Goal: Task Accomplishment & Management: Use online tool/utility

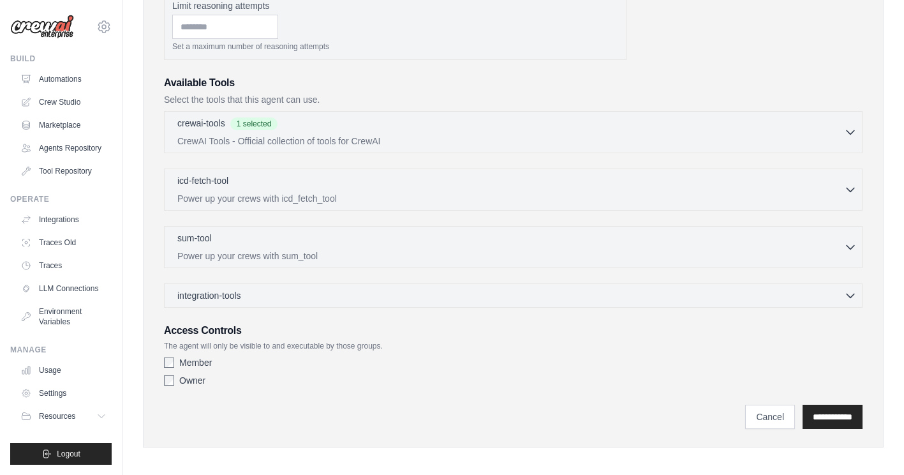
scroll to position [350, 0]
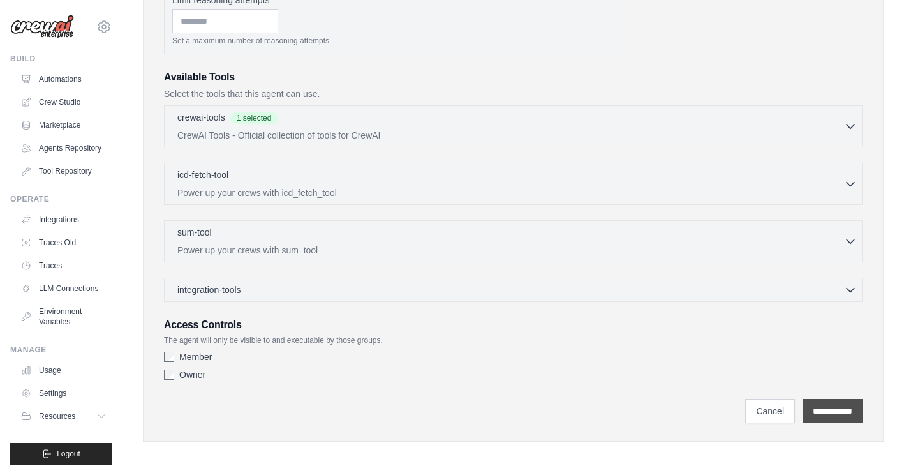
click at [828, 408] on input "**********" at bounding box center [833, 411] width 60 height 24
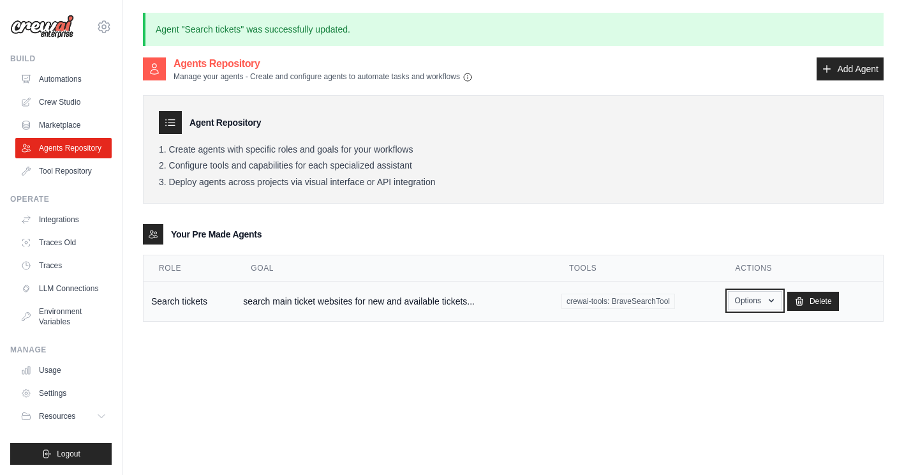
click at [765, 308] on button "Options" at bounding box center [755, 300] width 54 height 19
click at [56, 100] on link "Crew Studio" at bounding box center [65, 102] width 96 height 20
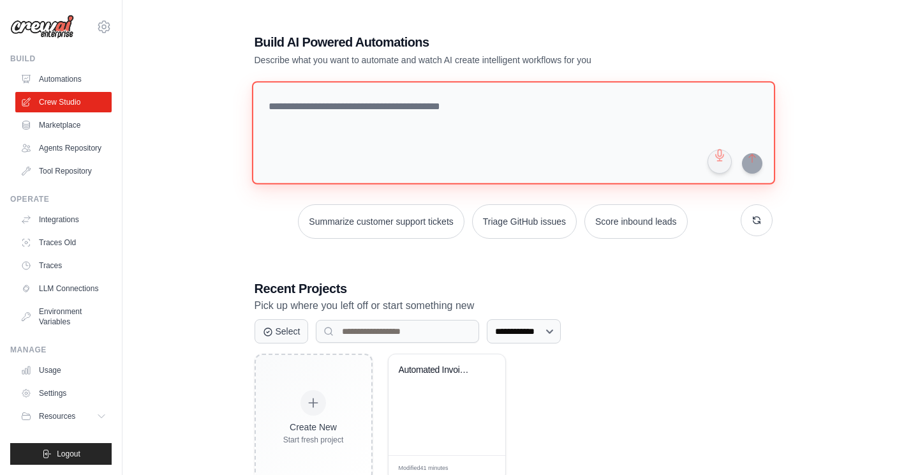
click at [334, 96] on textarea at bounding box center [512, 132] width 523 height 103
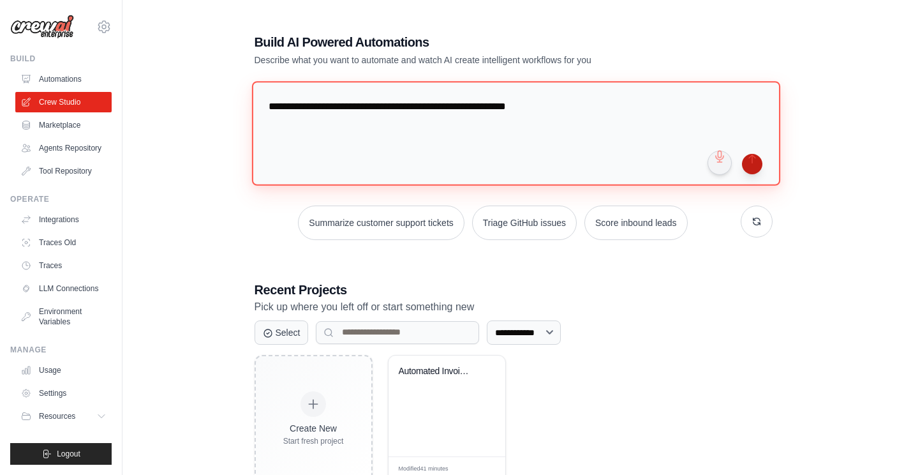
type textarea "**********"
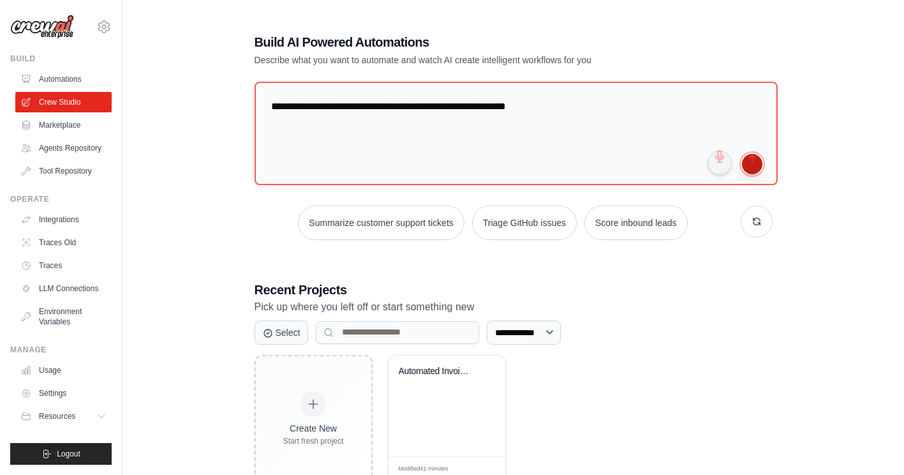
click at [753, 160] on button "submit" at bounding box center [752, 164] width 20 height 20
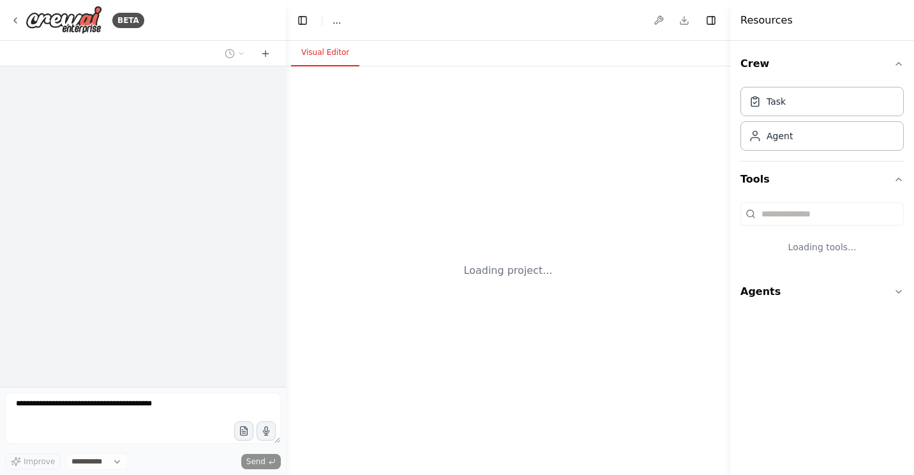
select select "****"
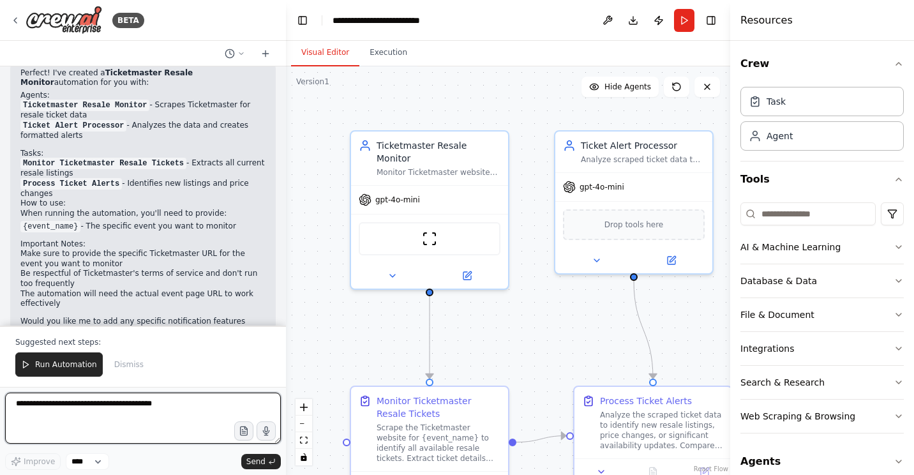
scroll to position [938, 0]
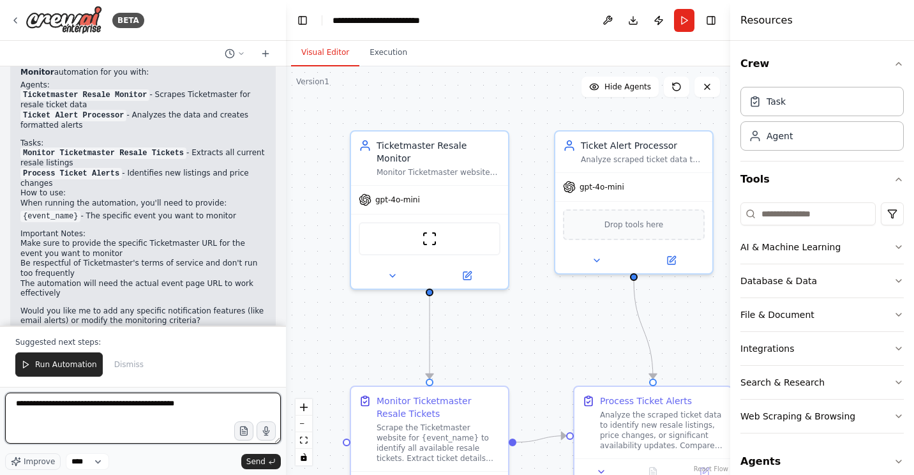
type textarea "**********"
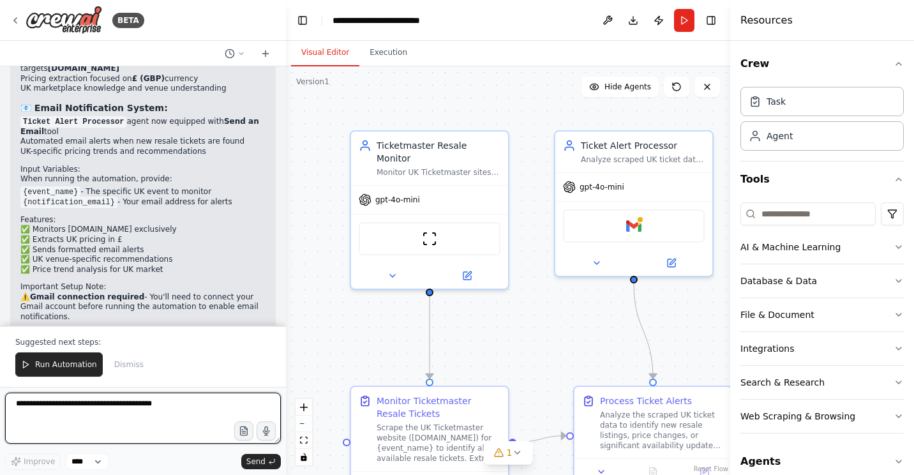
scroll to position [2025, 0]
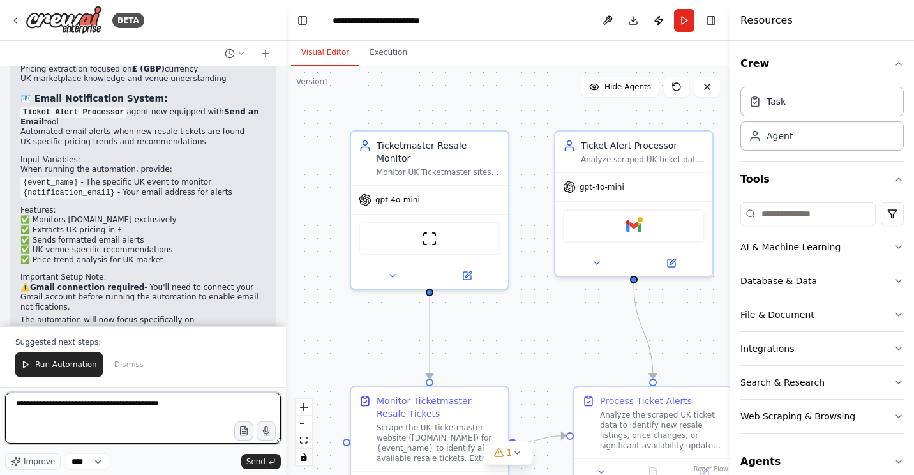
type textarea "**********"
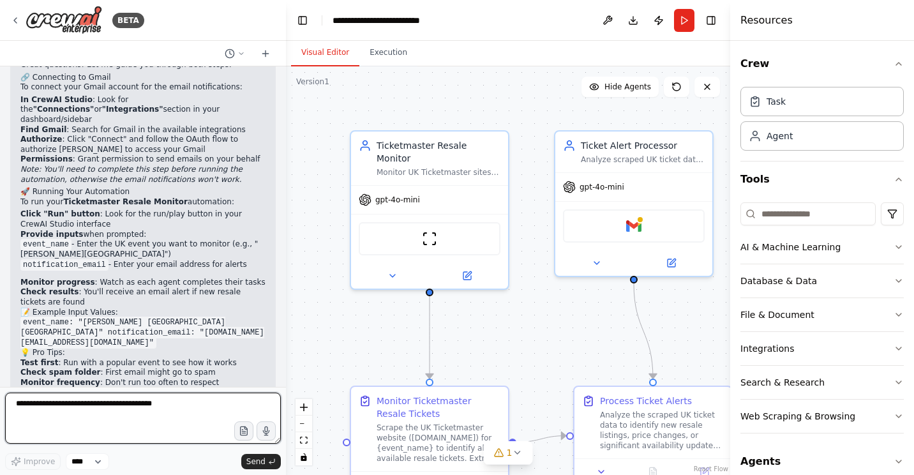
scroll to position [2424, 0]
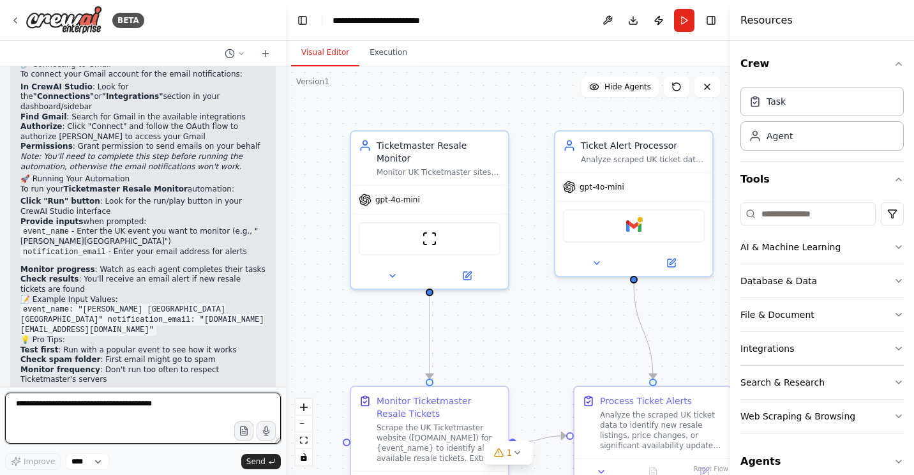
click at [281, 70] on div at bounding box center [283, 237] width 5 height 475
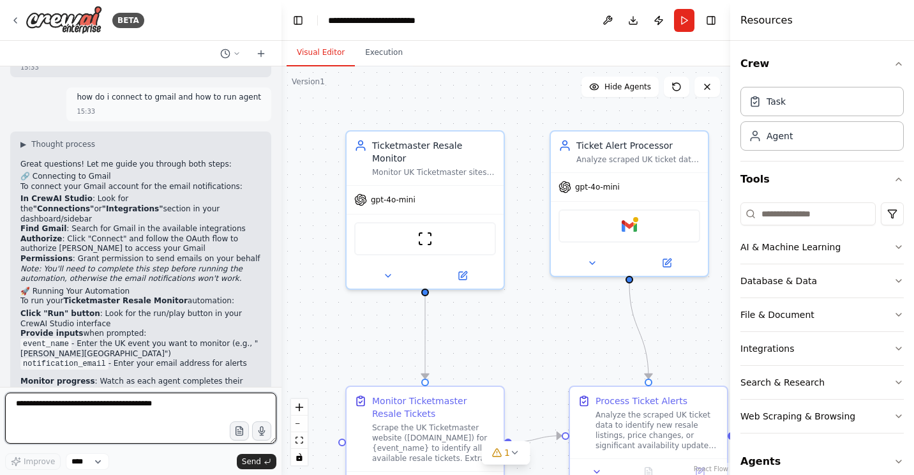
scroll to position [2342, 0]
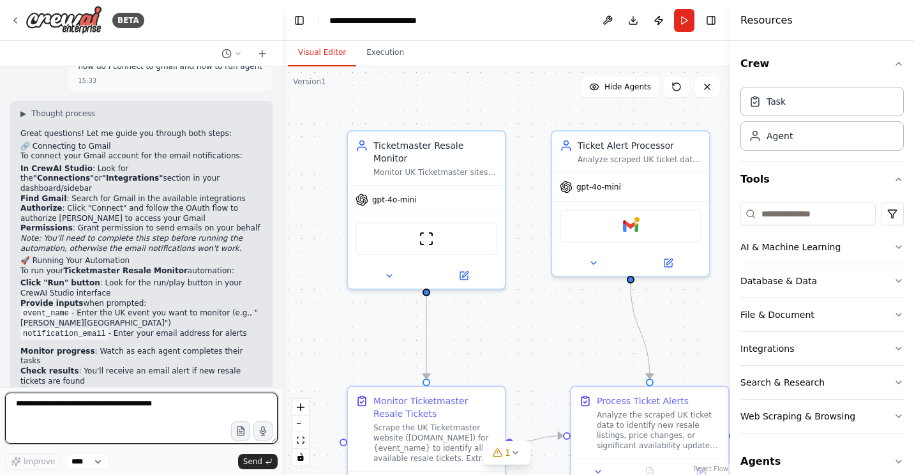
drag, startPoint x: 281, startPoint y: 347, endPoint x: 283, endPoint y: 371, distance: 24.9
click at [283, 371] on div "BETA search ticketmaster website for when a resale ticket is added 15:31 ▶ Thou…" at bounding box center [457, 237] width 914 height 475
click at [278, 380] on div at bounding box center [280, 237] width 5 height 475
click at [278, 377] on div at bounding box center [280, 237] width 5 height 475
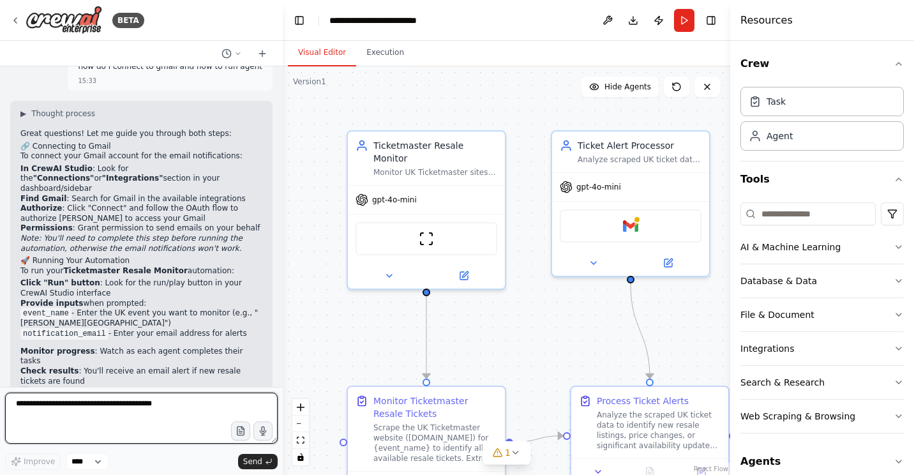
click at [279, 354] on div at bounding box center [280, 237] width 5 height 475
click at [239, 359] on div "Great questions! Let me guide you through both steps: 🔗 Connecting to Gmail To …" at bounding box center [141, 329] width 242 height 400
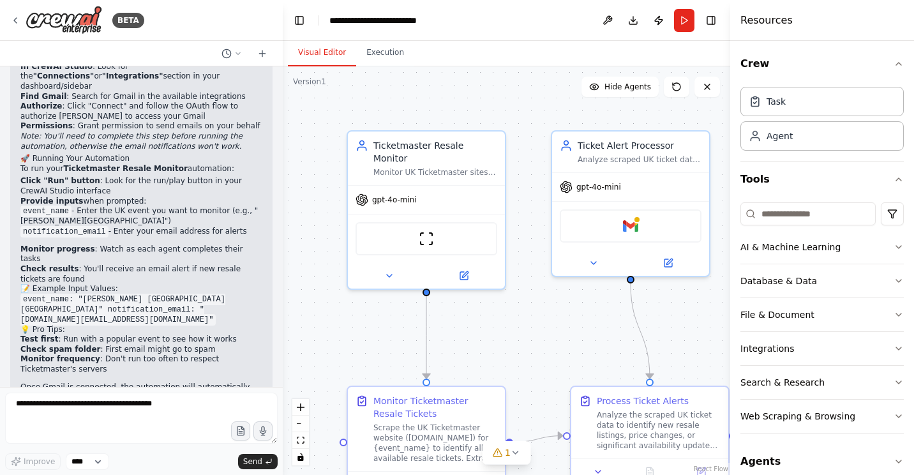
scroll to position [2454, 0]
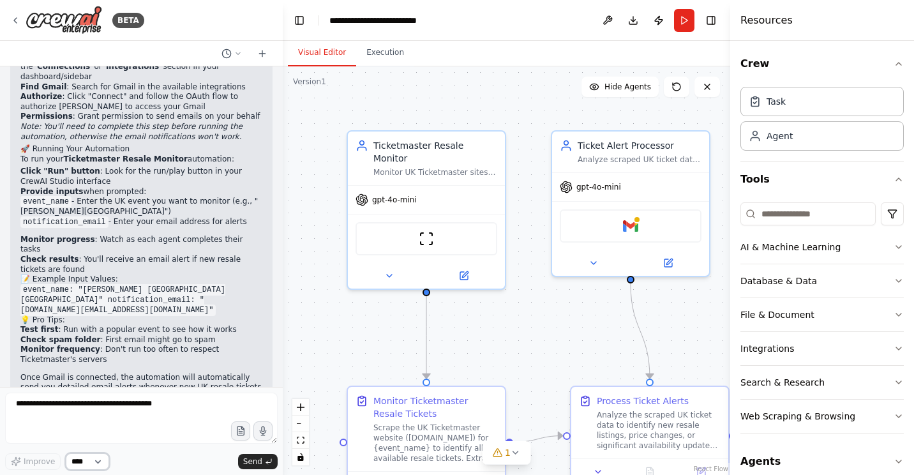
click at [98, 463] on select "****" at bounding box center [87, 461] width 43 height 17
click at [753, 352] on div "Integrations" at bounding box center [767, 348] width 54 height 13
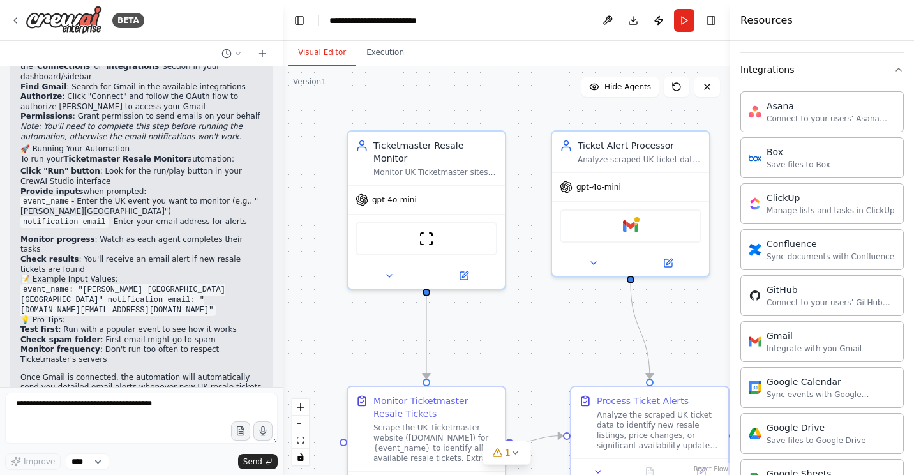
scroll to position [281, 0]
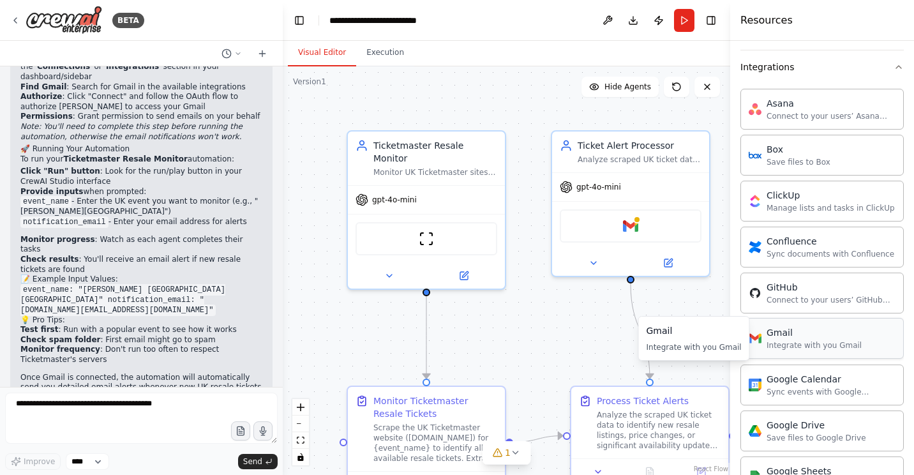
click at [795, 343] on div "Integrate with you Gmail" at bounding box center [814, 345] width 95 height 10
click at [802, 352] on div "Gmail Integrate with you Gmail" at bounding box center [821, 338] width 163 height 41
click at [781, 352] on div "Gmail Integrate with you Gmail" at bounding box center [821, 338] width 163 height 41
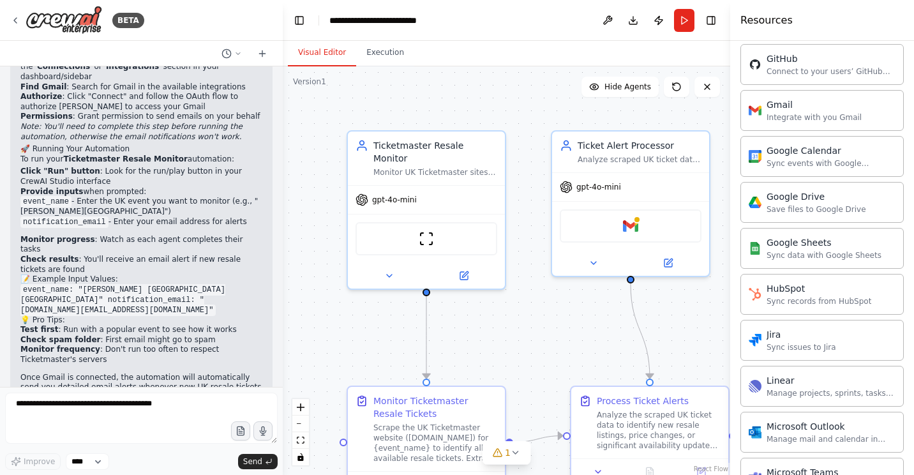
scroll to position [468, 0]
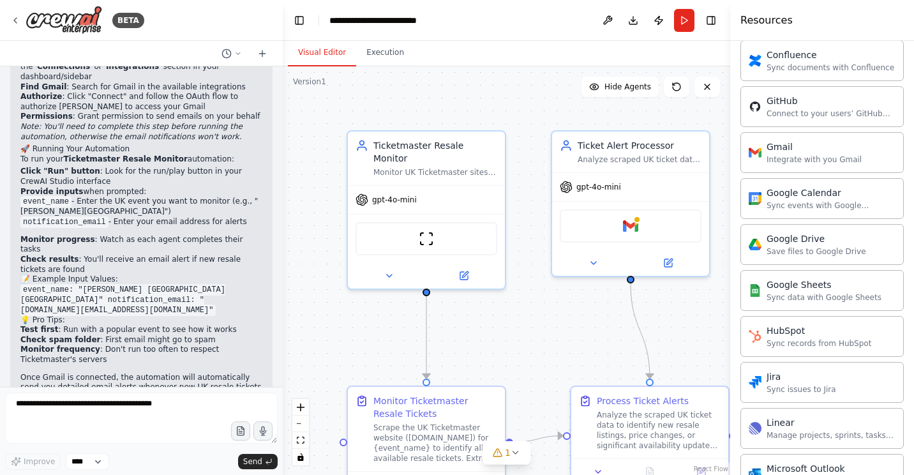
click at [897, 299] on div "Crew Task Agent Tools AI & Machine Learning Database & Data File & Document Int…" at bounding box center [822, 258] width 184 height 434
click at [278, 73] on div at bounding box center [280, 237] width 5 height 475
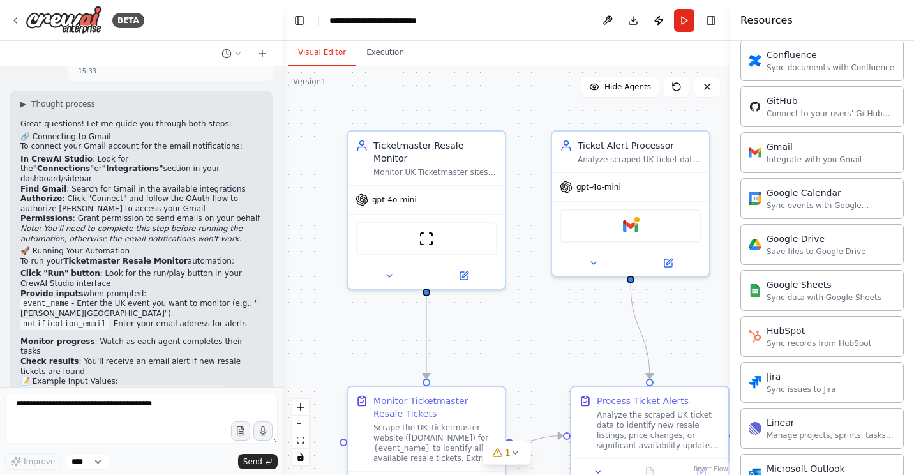
scroll to position [2326, 0]
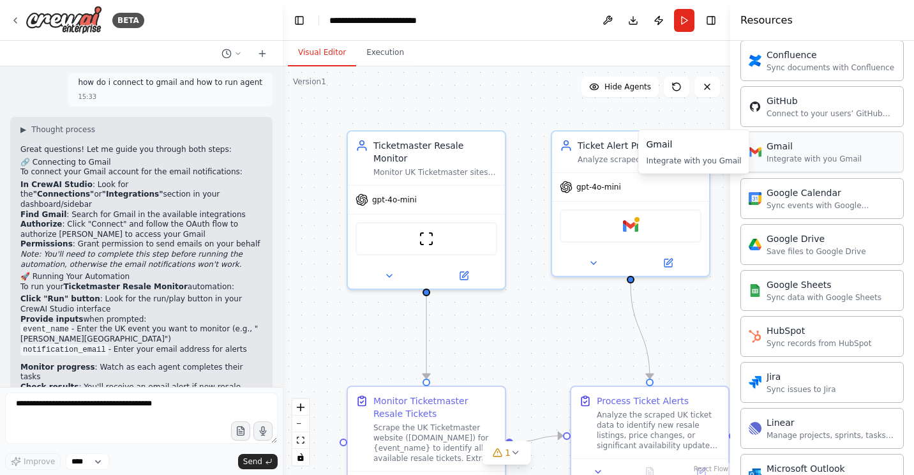
click at [849, 160] on div "Integrate with you Gmail" at bounding box center [814, 159] width 95 height 10
drag, startPoint x: 774, startPoint y: 158, endPoint x: 769, endPoint y: 142, distance: 16.8
click at [769, 142] on div "Gmail" at bounding box center [814, 146] width 95 height 13
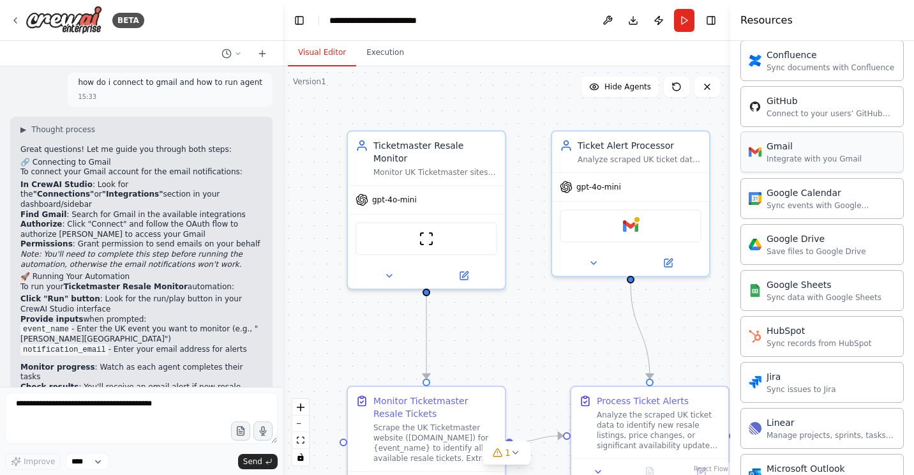
click at [769, 142] on div "Gmail" at bounding box center [814, 146] width 95 height 13
click at [142, 402] on textarea at bounding box center [141, 418] width 273 height 51
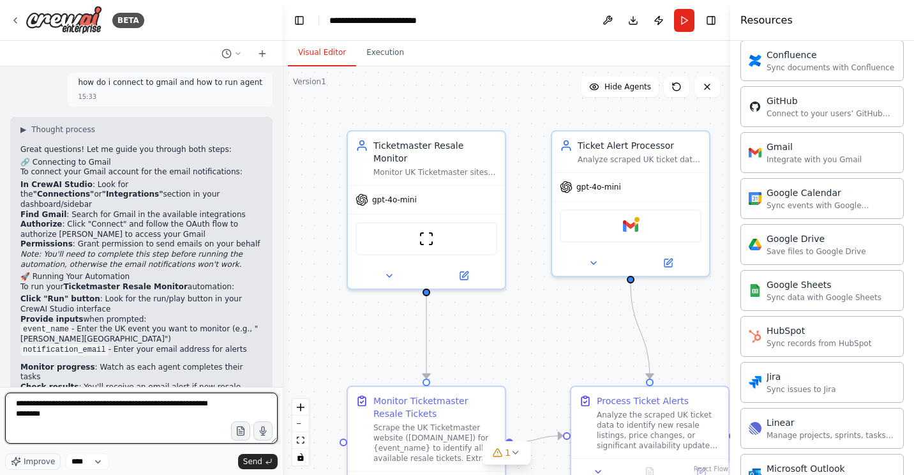
type textarea "**********"
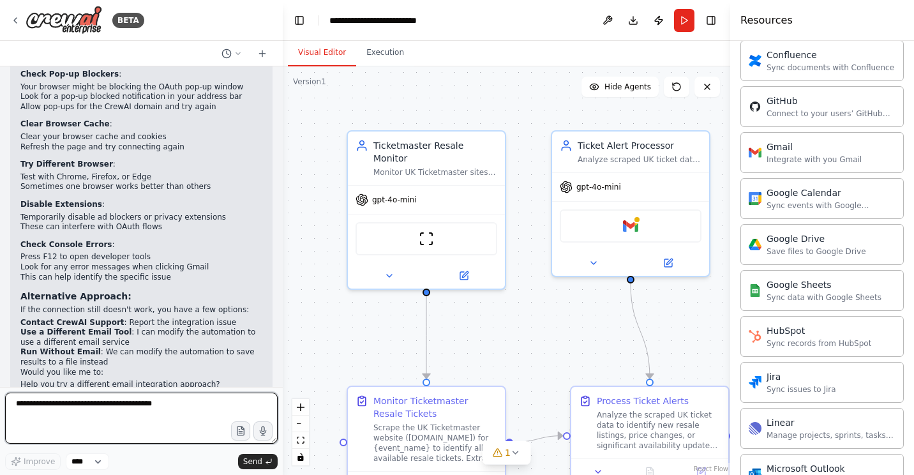
scroll to position [2977, 0]
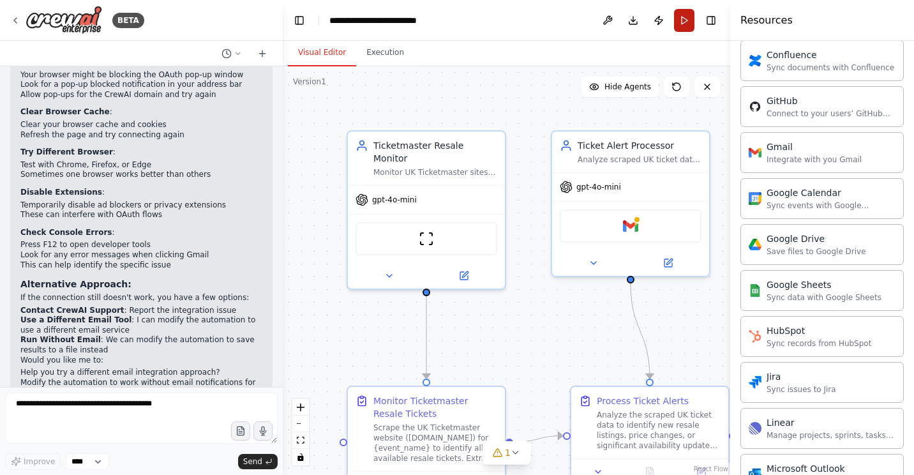
click at [684, 19] on button "Run" at bounding box center [684, 20] width 20 height 23
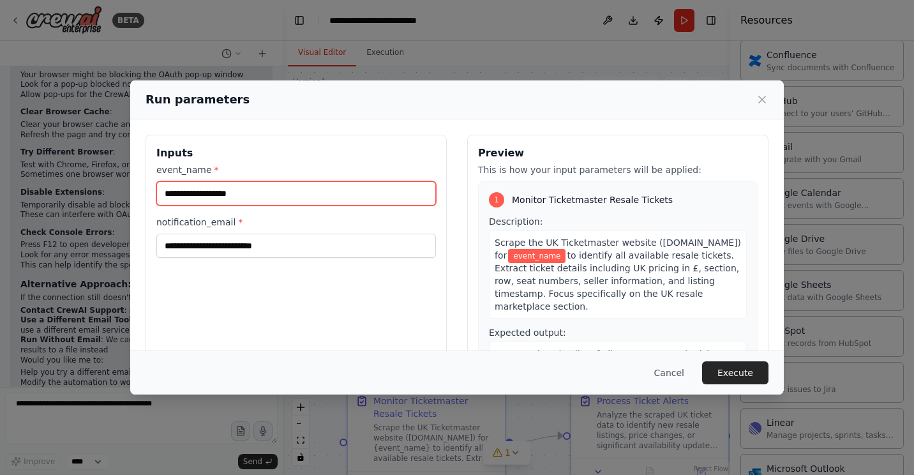
click at [333, 195] on input "event_name *" at bounding box center [296, 193] width 280 height 24
type input "**********"
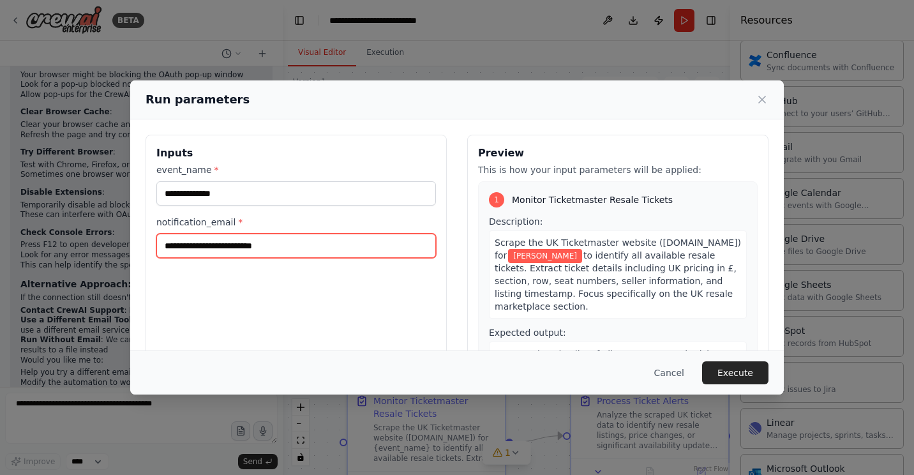
click at [363, 249] on input "notification_email *" at bounding box center [296, 246] width 280 height 24
type input "**********"
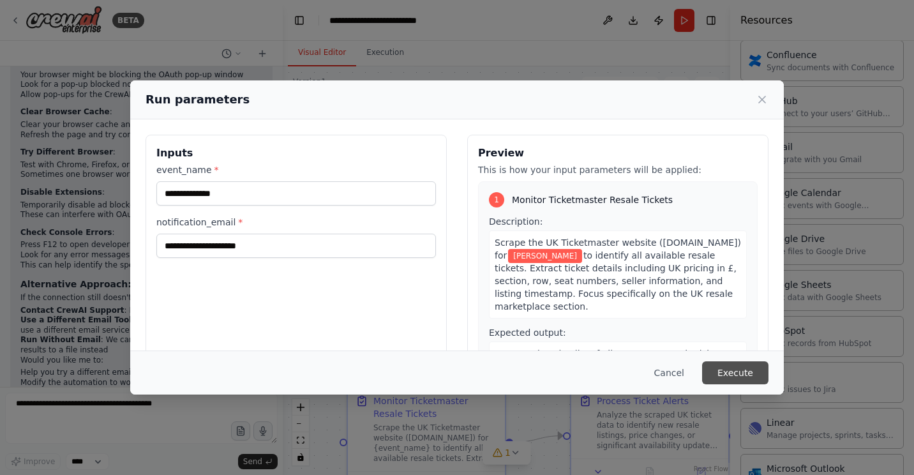
click at [730, 377] on button "Execute" at bounding box center [735, 372] width 66 height 23
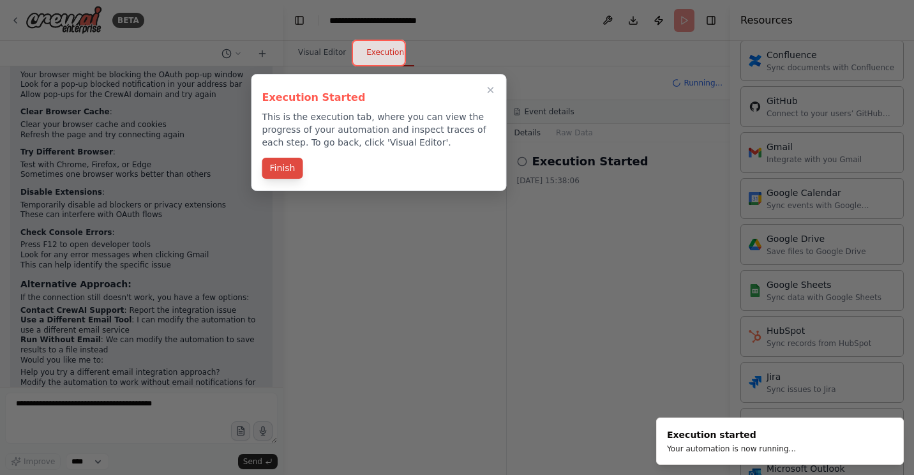
click at [276, 170] on button "Finish" at bounding box center [282, 168] width 41 height 21
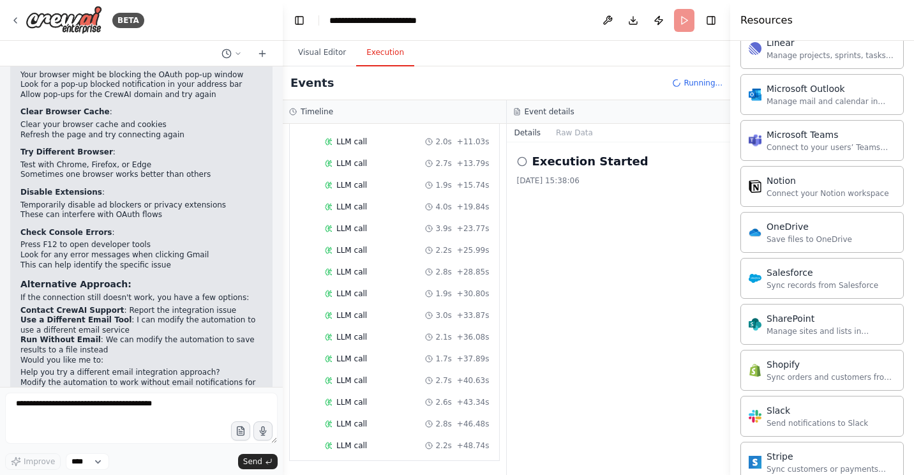
scroll to position [212, 0]
click at [576, 161] on h2 "Execution Started" at bounding box center [590, 162] width 116 height 18
drag, startPoint x: 580, startPoint y: 163, endPoint x: 511, endPoint y: 216, distance: 87.8
click at [511, 216] on div "Execution Started [DATE] 15:38:06" at bounding box center [619, 308] width 224 height 333
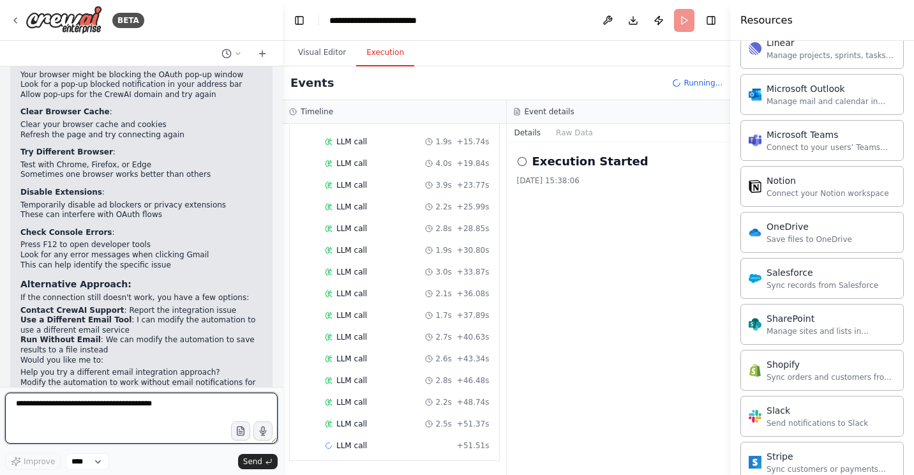
click at [148, 407] on textarea at bounding box center [141, 418] width 273 height 51
type textarea "**********"
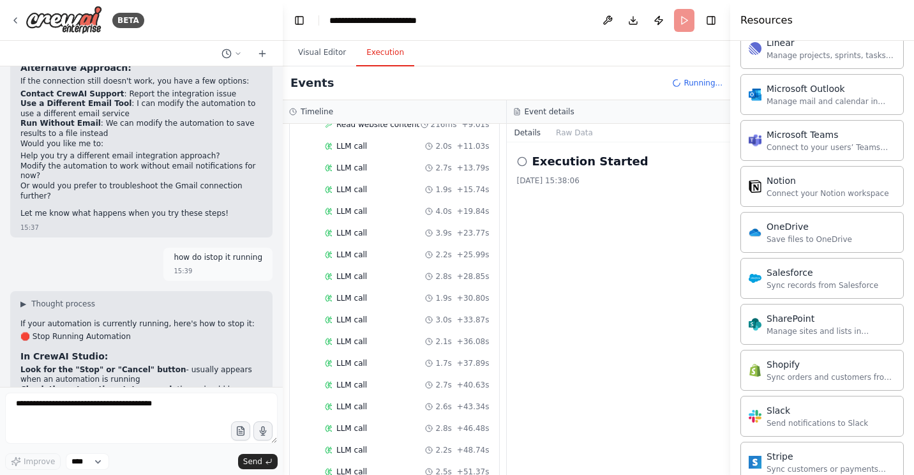
scroll to position [0, 0]
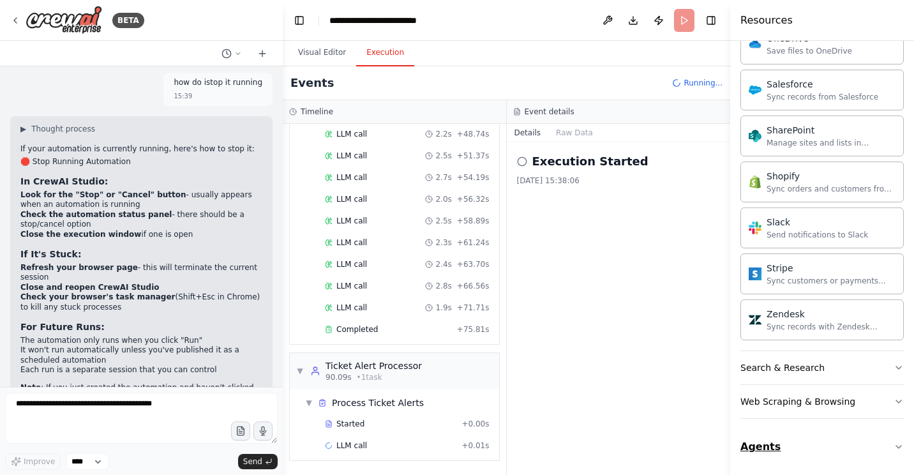
click at [894, 444] on icon "button" at bounding box center [899, 447] width 10 height 10
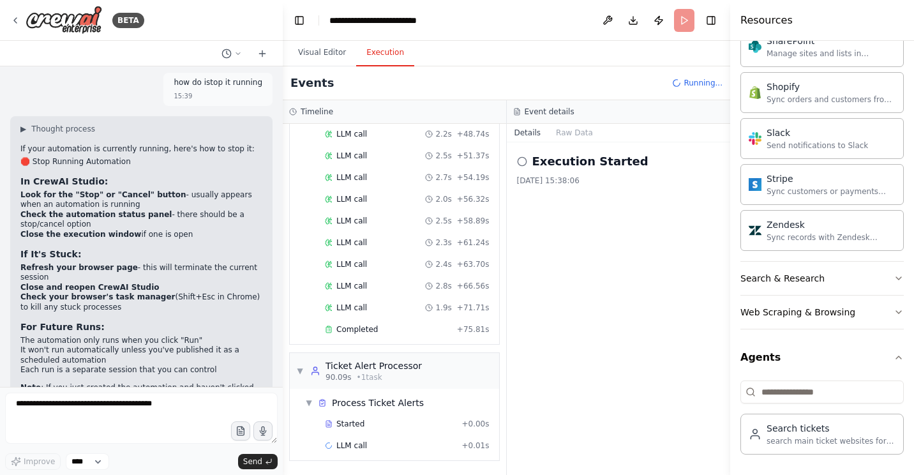
click at [682, 12] on header "**********" at bounding box center [506, 20] width 447 height 41
click at [709, 20] on button "Toggle Right Sidebar" at bounding box center [711, 20] width 18 height 18
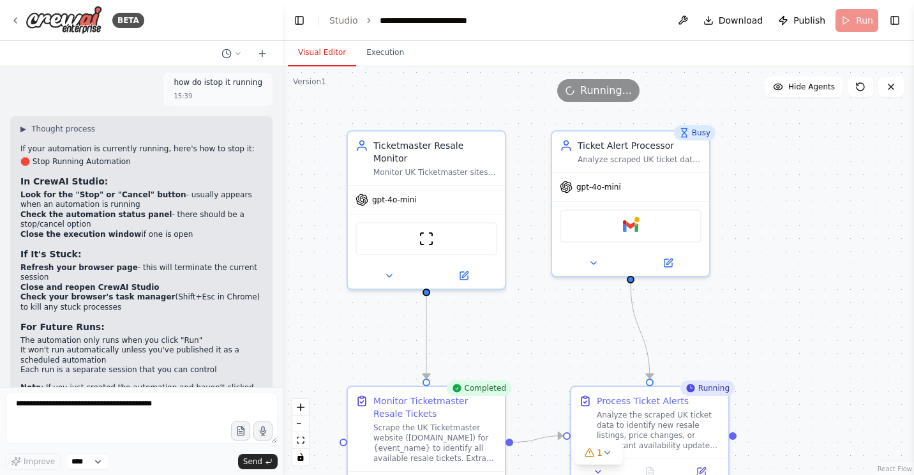
click at [315, 56] on button "Visual Editor" at bounding box center [322, 53] width 68 height 27
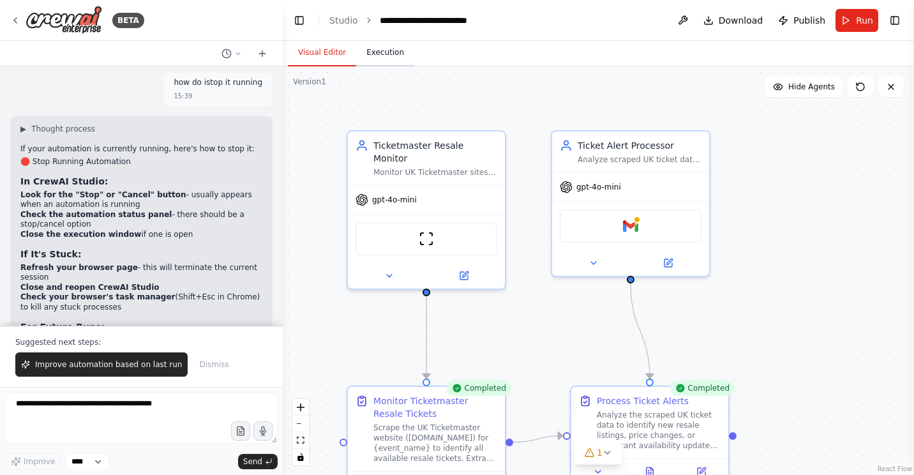
click at [389, 53] on button "Execution" at bounding box center [385, 53] width 58 height 27
click at [306, 49] on button "Visual Editor" at bounding box center [322, 53] width 68 height 27
click at [606, 458] on button "1" at bounding box center [598, 453] width 49 height 24
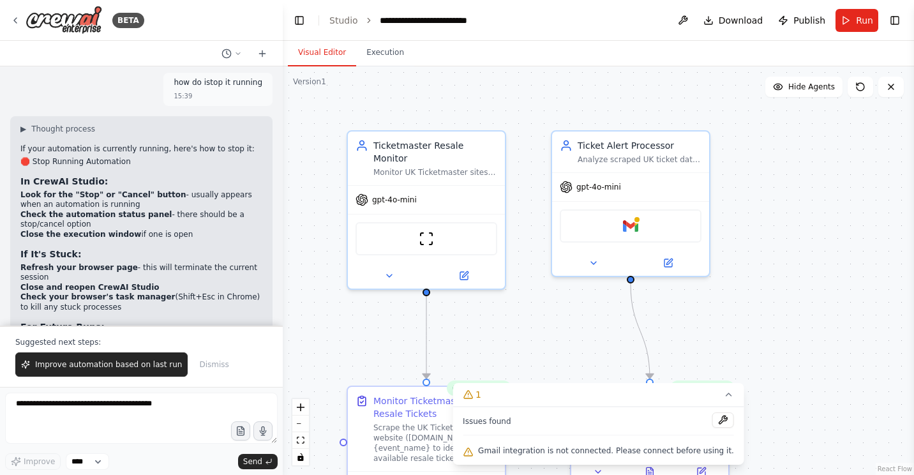
click at [799, 373] on div ".deletable-edge-delete-btn { width: 20px; height: 20px; border: 0px solid #ffff…" at bounding box center [598, 270] width 631 height 409
click at [742, 321] on div ".deletable-edge-delete-btn { width: 20px; height: 20px; border: 0px solid #ffff…" at bounding box center [598, 270] width 631 height 409
click at [724, 398] on icon at bounding box center [729, 394] width 10 height 10
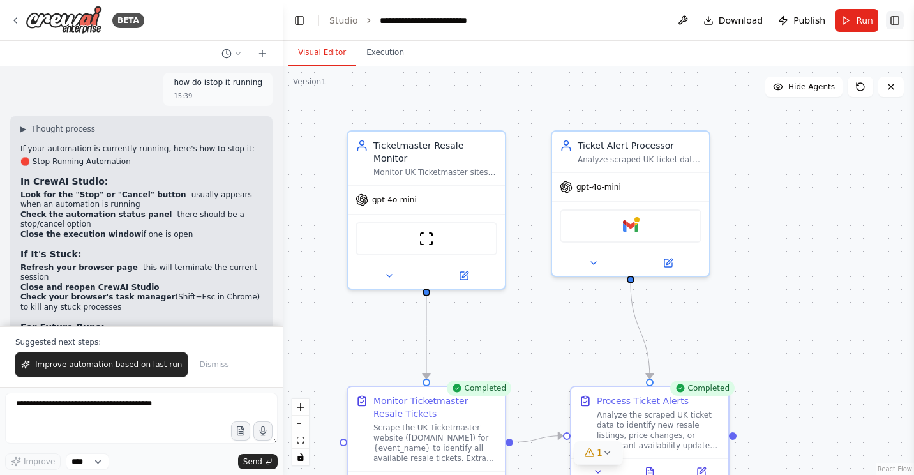
click at [897, 11] on button "Toggle Right Sidebar" at bounding box center [895, 20] width 18 height 18
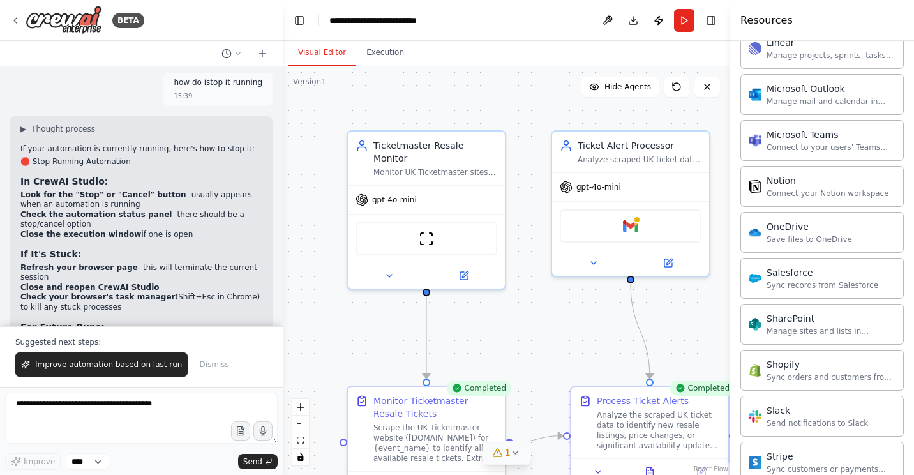
scroll to position [836, 0]
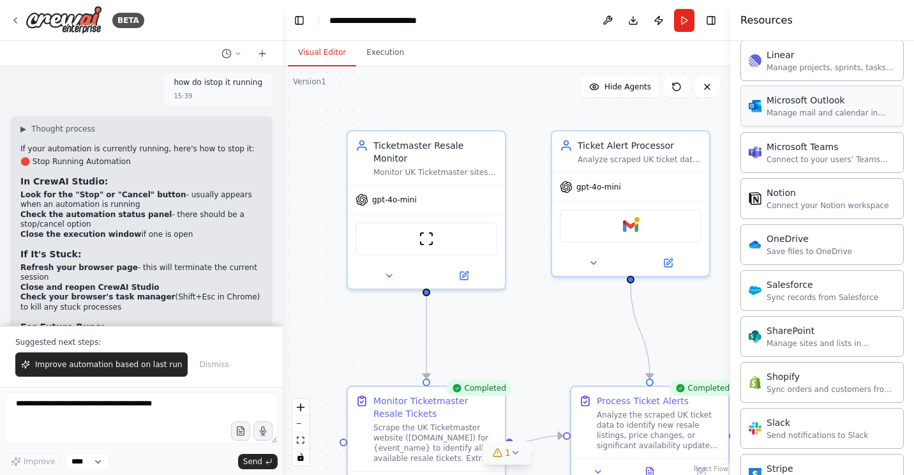
click at [800, 119] on div "Microsoft Outlook Manage mail and calendar in Outlook" at bounding box center [821, 106] width 163 height 41
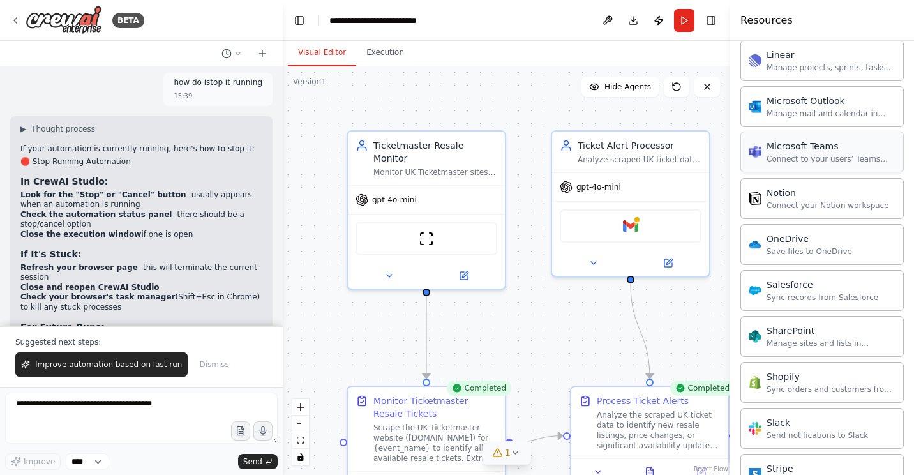
click at [799, 154] on div "Connect to your users’ Teams workspaces" at bounding box center [831, 159] width 129 height 10
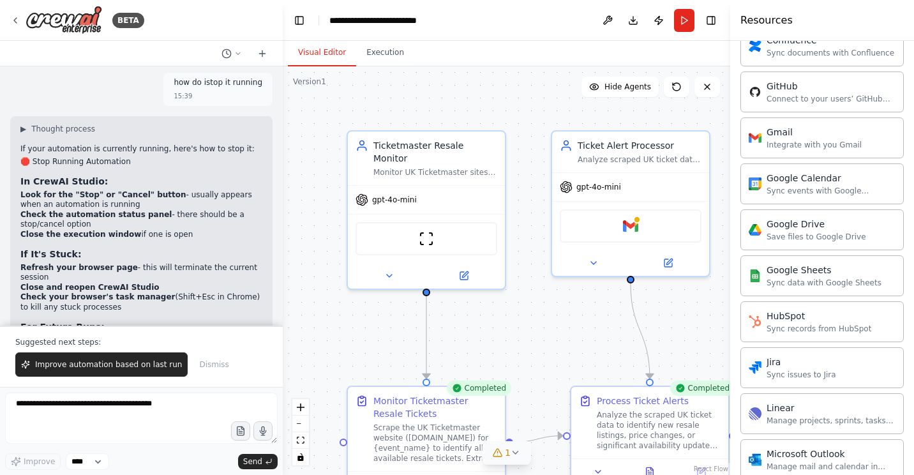
scroll to position [481, 0]
click at [781, 466] on div "Manage mail and calendar in Outlook" at bounding box center [831, 467] width 129 height 10
click at [668, 223] on div "Gmail" at bounding box center [631, 223] width 142 height 33
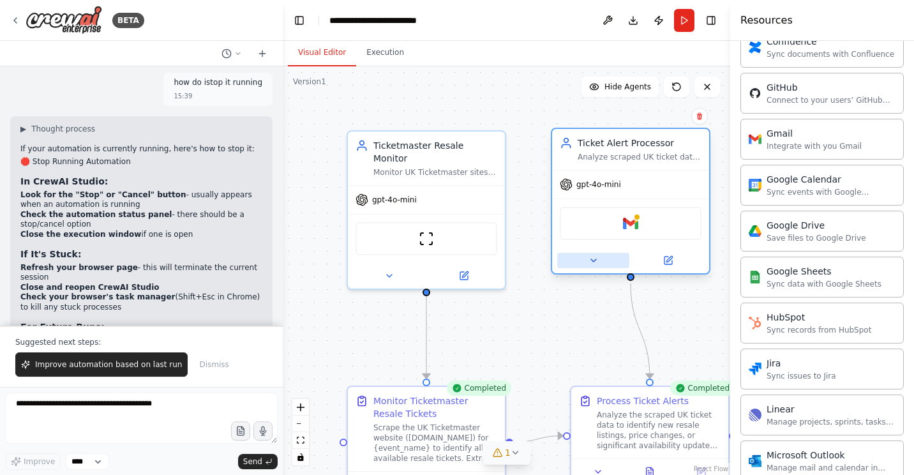
click at [589, 262] on icon at bounding box center [594, 260] width 10 height 10
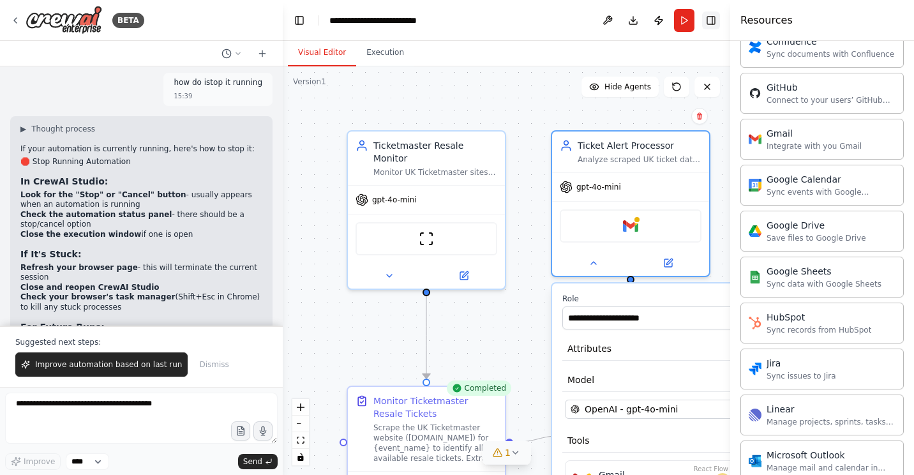
click at [712, 21] on button "Toggle Right Sidebar" at bounding box center [711, 20] width 18 height 18
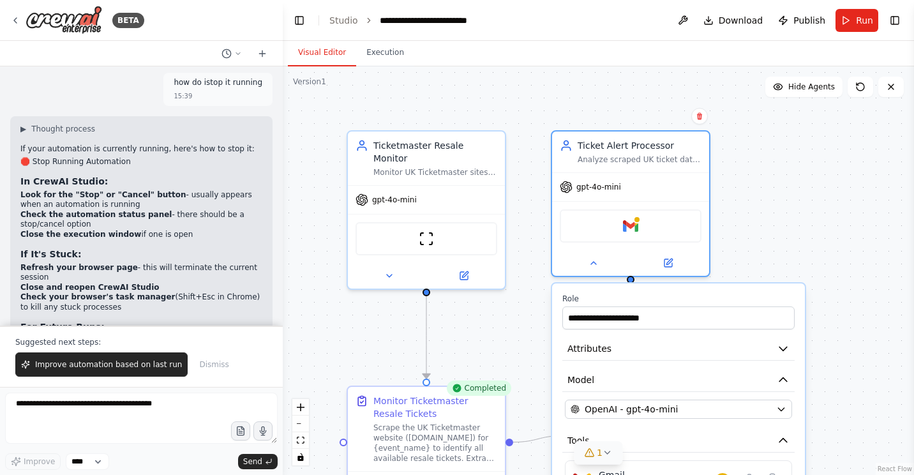
click at [878, 337] on div ".deletable-edge-delete-btn { width: 20px; height: 20px; border: 0px solid #ffff…" at bounding box center [598, 270] width 631 height 409
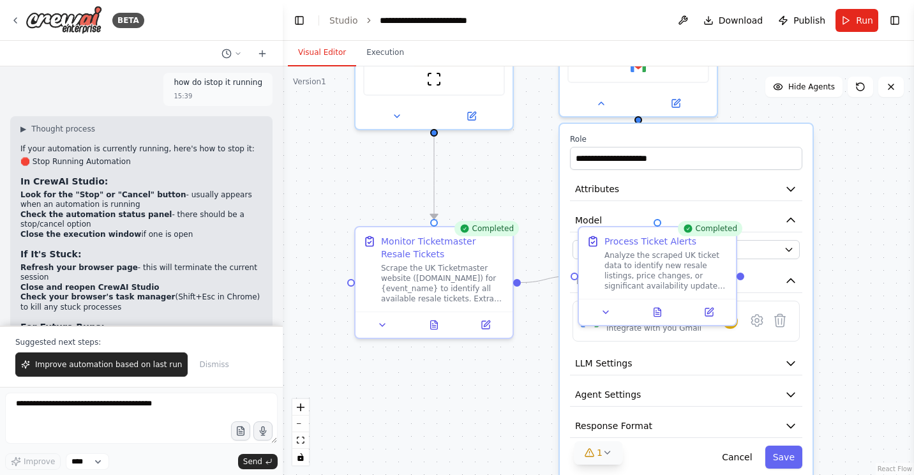
drag, startPoint x: 863, startPoint y: 375, endPoint x: 871, endPoint y: 216, distance: 159.8
click at [871, 216] on div ".deletable-edge-delete-btn { width: 20px; height: 20px; border: 0px solid #ffff…" at bounding box center [598, 270] width 631 height 409
click at [763, 195] on button "Attributes" at bounding box center [686, 189] width 232 height 24
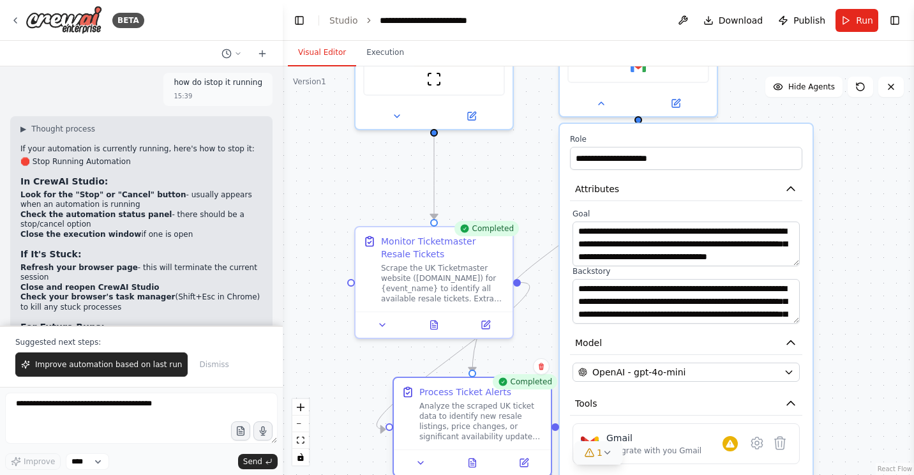
drag, startPoint x: 627, startPoint y: 250, endPoint x: 446, endPoint y: 414, distance: 244.1
click at [446, 414] on div "Analyze the scraped UK ticket data to identify new resale listings, price chang…" at bounding box center [481, 421] width 124 height 41
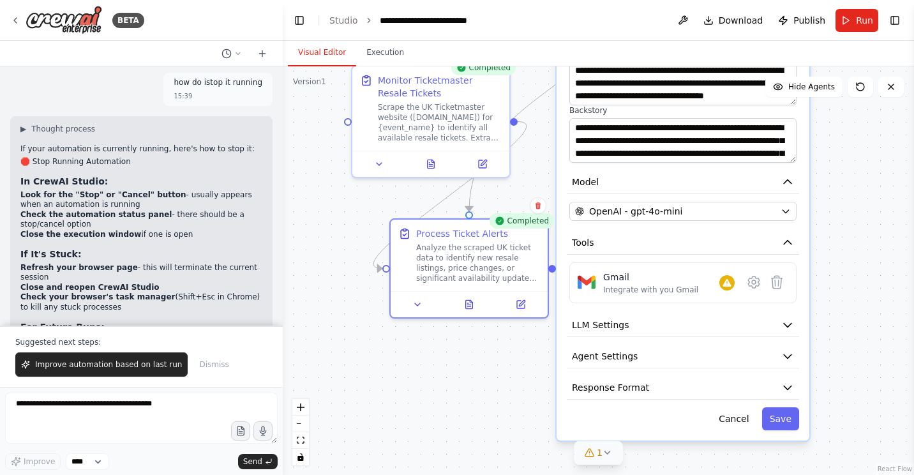
drag, startPoint x: 847, startPoint y: 341, endPoint x: 844, endPoint y: 180, distance: 160.9
click at [844, 180] on div ".deletable-edge-delete-btn { width: 20px; height: 20px; border: 0px solid #ffff…" at bounding box center [598, 270] width 631 height 409
click at [754, 289] on icon at bounding box center [753, 281] width 15 height 15
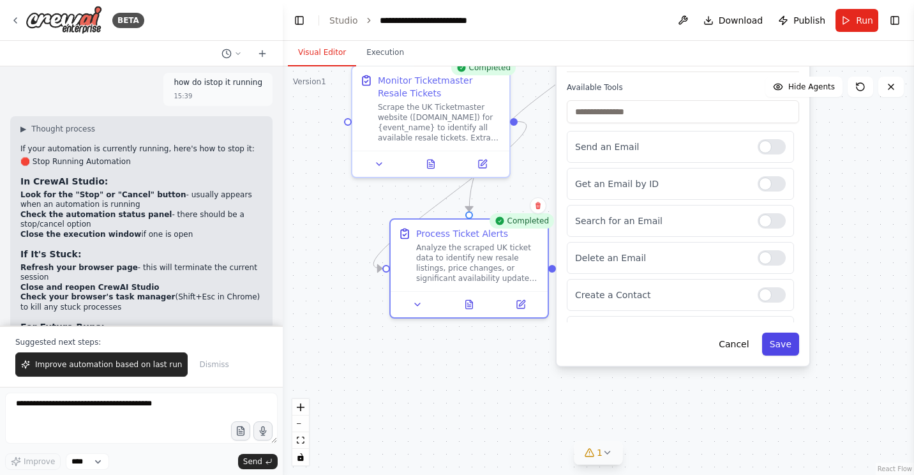
click at [784, 347] on button "Save" at bounding box center [780, 344] width 37 height 23
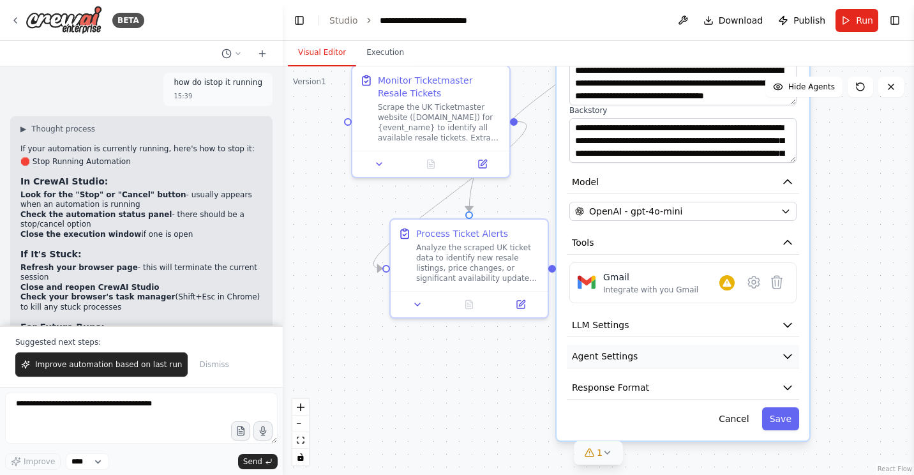
click at [781, 367] on button "Agent Settings" at bounding box center [683, 357] width 232 height 24
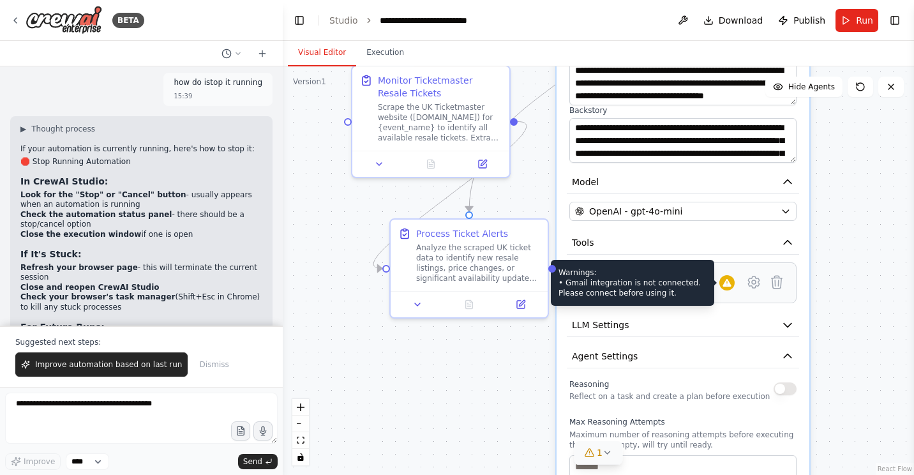
click at [728, 290] on div at bounding box center [726, 282] width 15 height 15
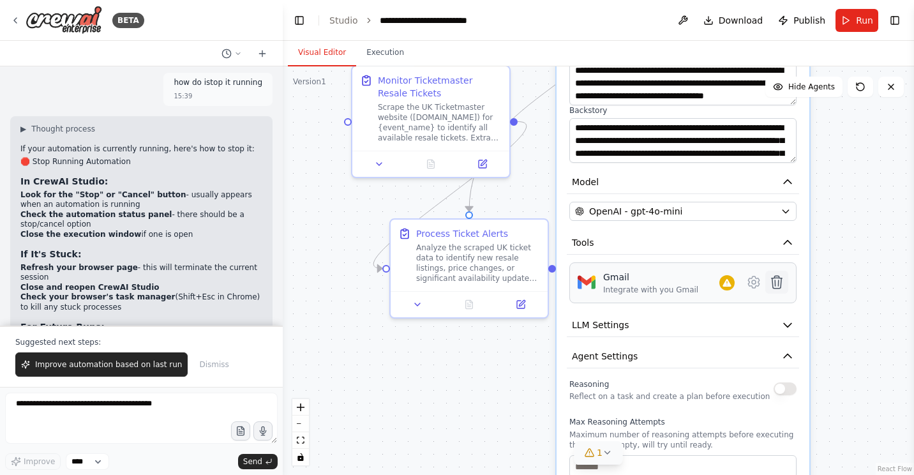
click at [783, 283] on icon at bounding box center [776, 281] width 15 height 15
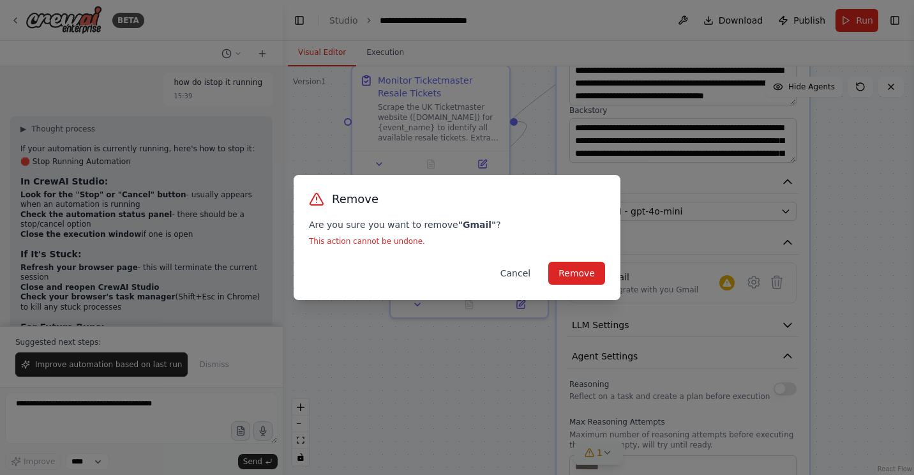
click at [525, 270] on button "Cancel" at bounding box center [515, 273] width 50 height 23
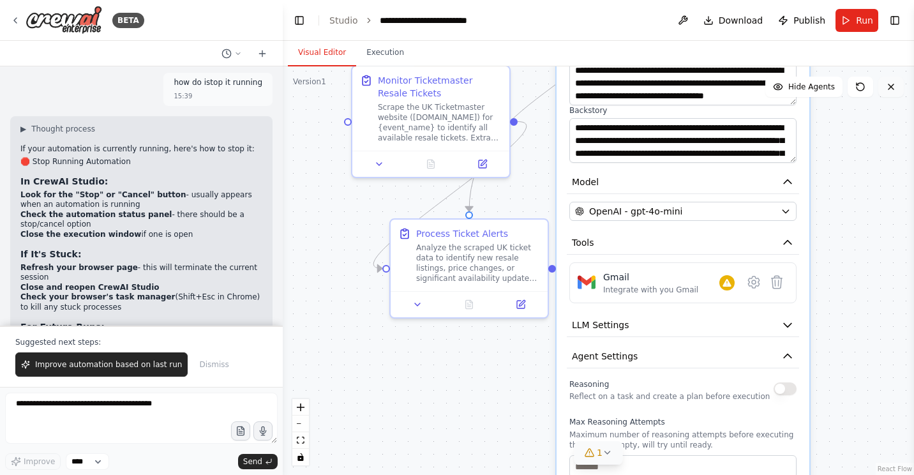
click at [892, 87] on icon at bounding box center [890, 86] width 5 height 5
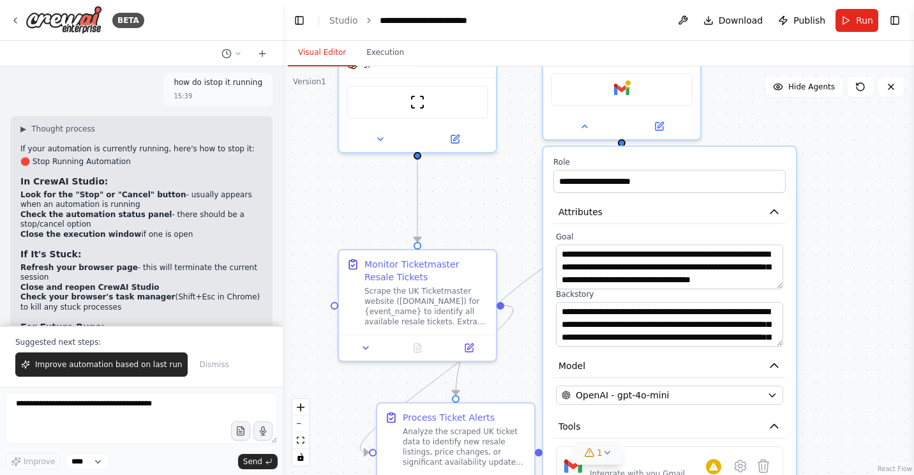
drag, startPoint x: 873, startPoint y: 167, endPoint x: 860, endPoint y: 352, distance: 185.6
click at [860, 352] on div ".deletable-edge-delete-btn { width: 20px; height: 20px; border: 0px solid #ffff…" at bounding box center [598, 270] width 631 height 409
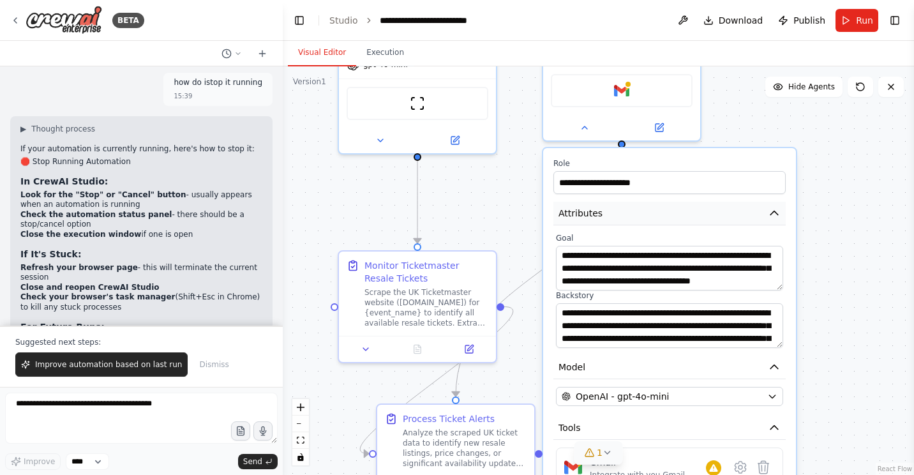
click at [770, 211] on icon "button" at bounding box center [774, 213] width 13 height 13
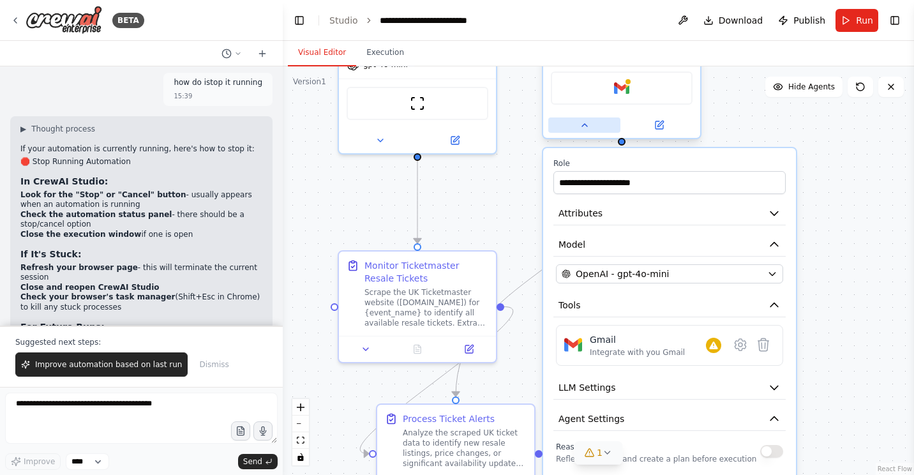
click at [581, 124] on icon at bounding box center [585, 125] width 10 height 10
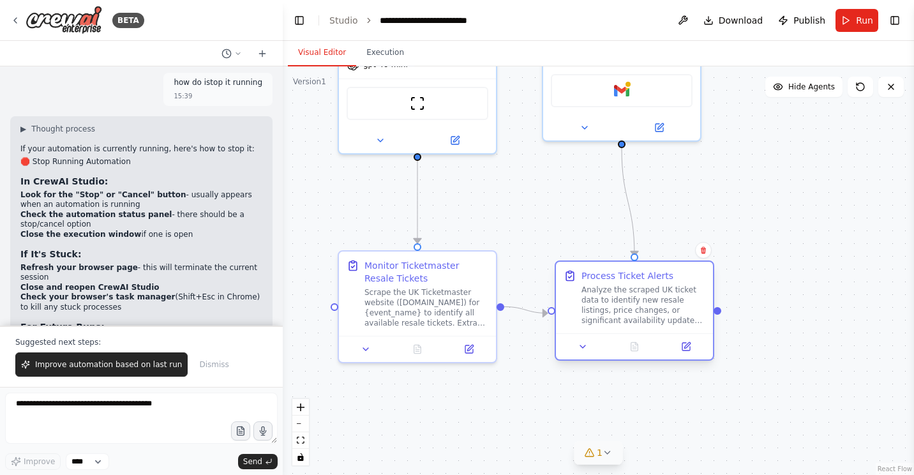
drag, startPoint x: 477, startPoint y: 424, endPoint x: 664, endPoint y: 277, distance: 237.7
click at [664, 277] on div "Process Ticket Alerts Analyze the scraped UK ticket data to identify new resale…" at bounding box center [643, 297] width 124 height 56
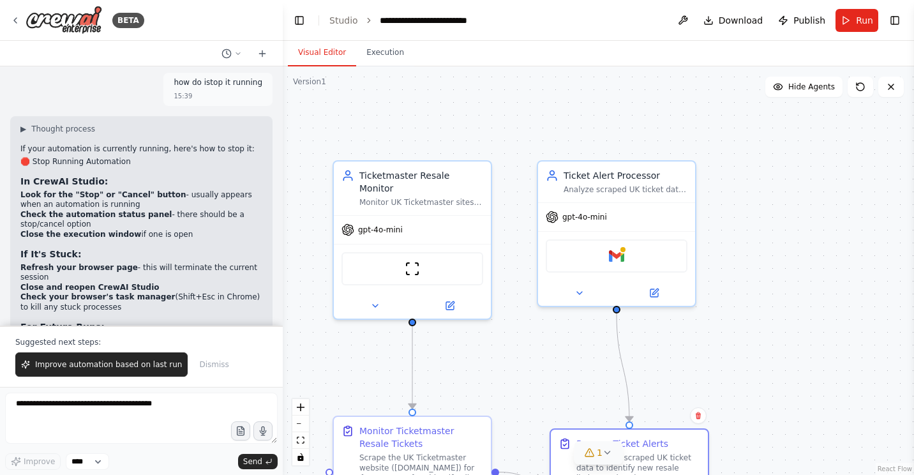
drag, startPoint x: 786, startPoint y: 160, endPoint x: 789, endPoint y: 333, distance: 173.0
click at [789, 333] on div ".deletable-edge-delete-btn { width: 20px; height: 20px; border: 0px solid #ffff…" at bounding box center [598, 270] width 631 height 409
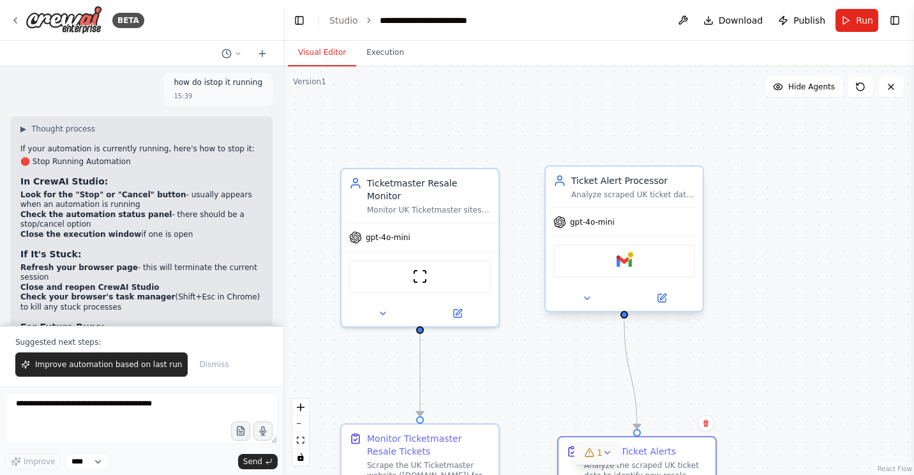
click at [658, 258] on div "Gmail" at bounding box center [624, 260] width 142 height 33
click at [897, 23] on button "Toggle Right Sidebar" at bounding box center [895, 20] width 18 height 18
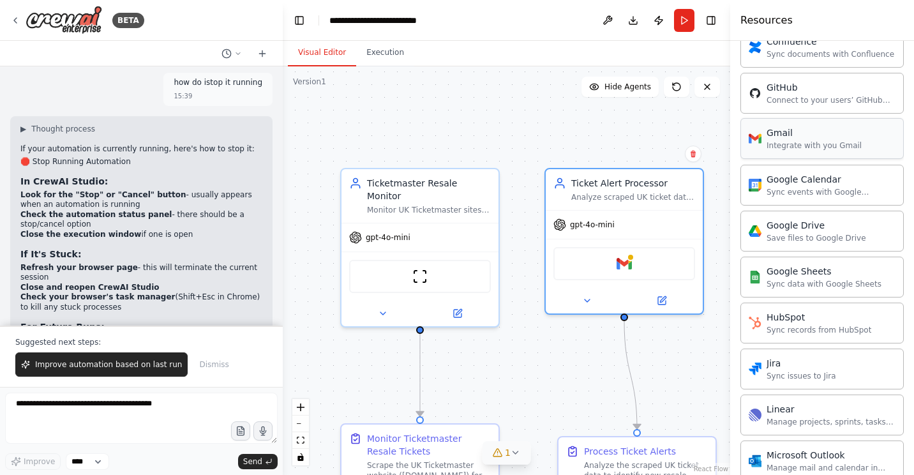
click at [830, 142] on div "Integrate with you Gmail" at bounding box center [814, 145] width 95 height 10
click at [833, 99] on div "Connect to your users’ GitHub accounts" at bounding box center [831, 99] width 129 height 10
click at [808, 232] on div "Save files to Google Drive" at bounding box center [817, 237] width 100 height 10
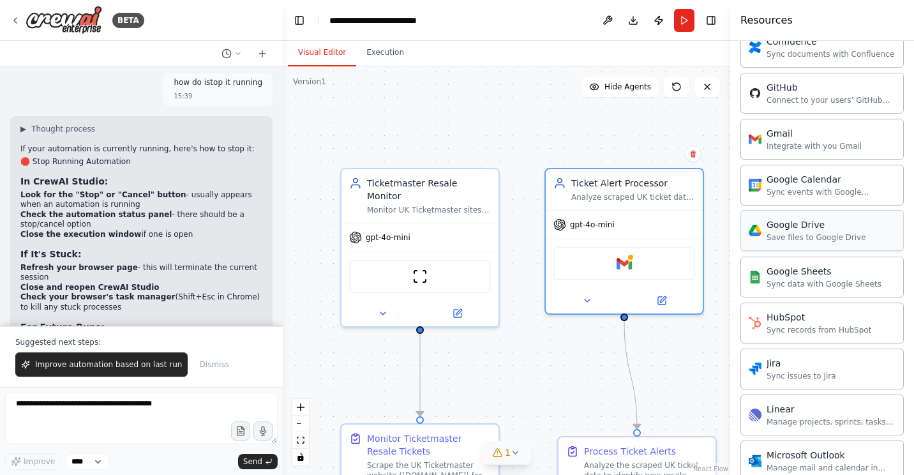
click at [808, 232] on div "Save files to Google Drive" at bounding box center [817, 237] width 100 height 10
click at [806, 284] on div "Sync data with Google Sheets" at bounding box center [824, 283] width 115 height 10
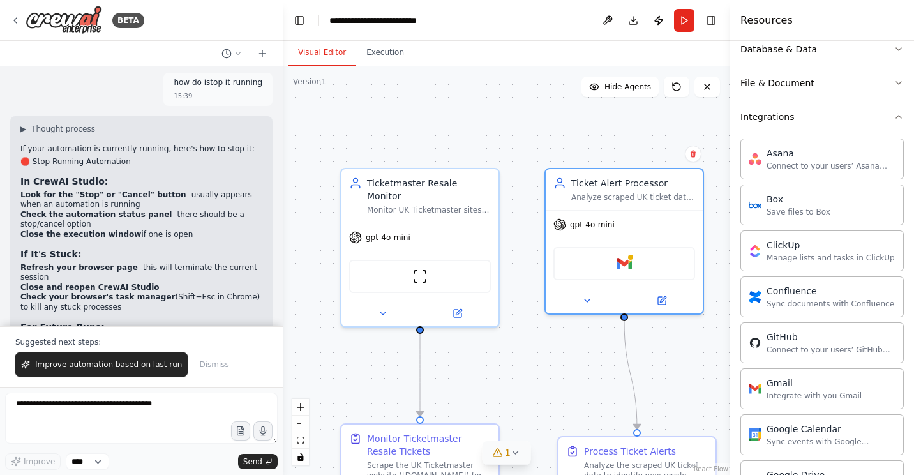
scroll to position [206, 0]
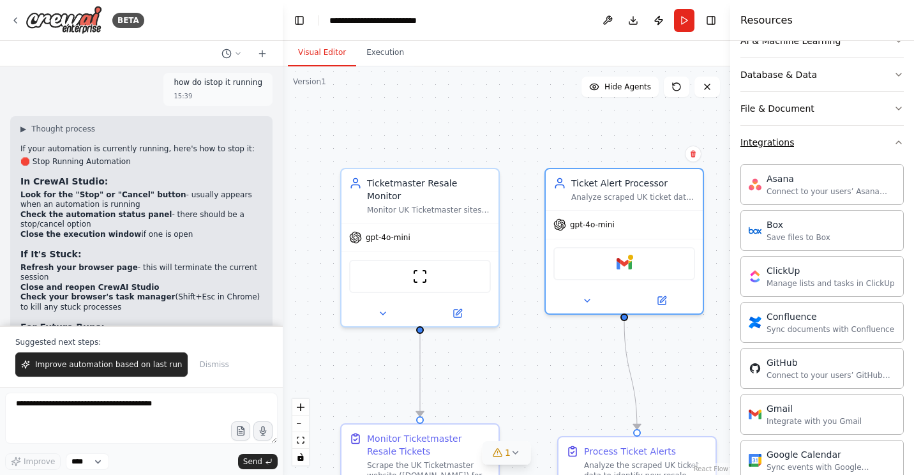
click at [894, 143] on icon "button" at bounding box center [899, 142] width 10 height 10
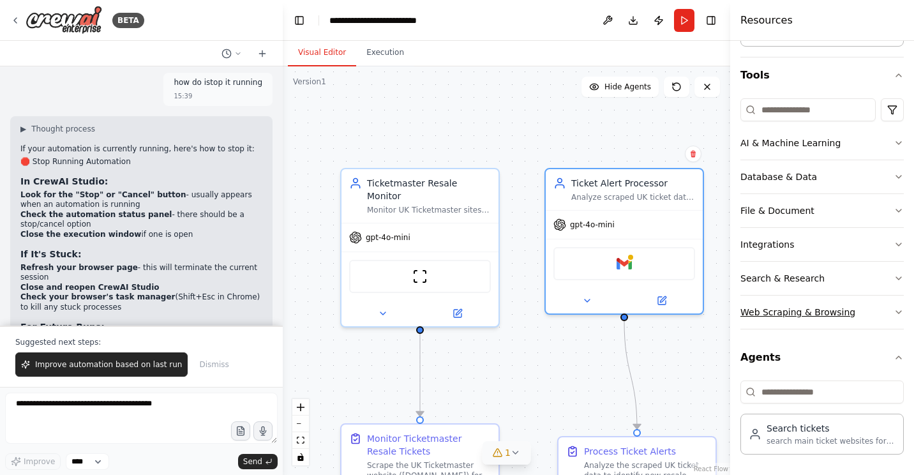
click at [894, 311] on icon "button" at bounding box center [899, 312] width 10 height 10
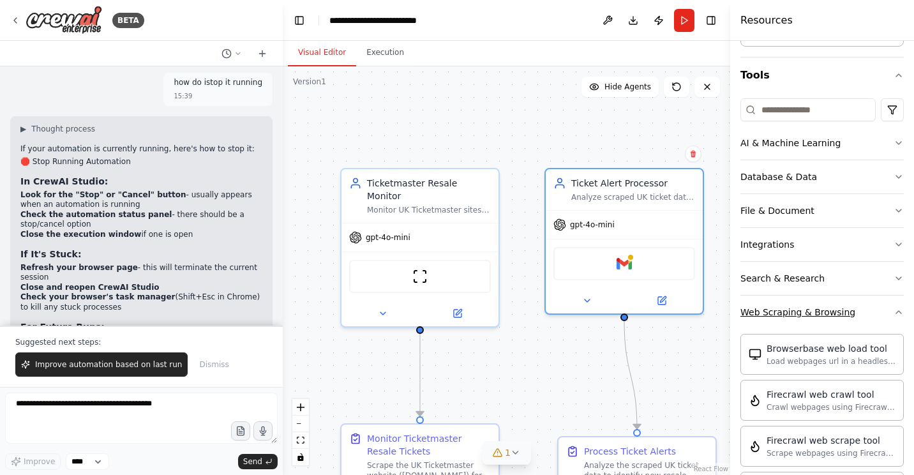
click at [894, 310] on icon "button" at bounding box center [899, 312] width 10 height 10
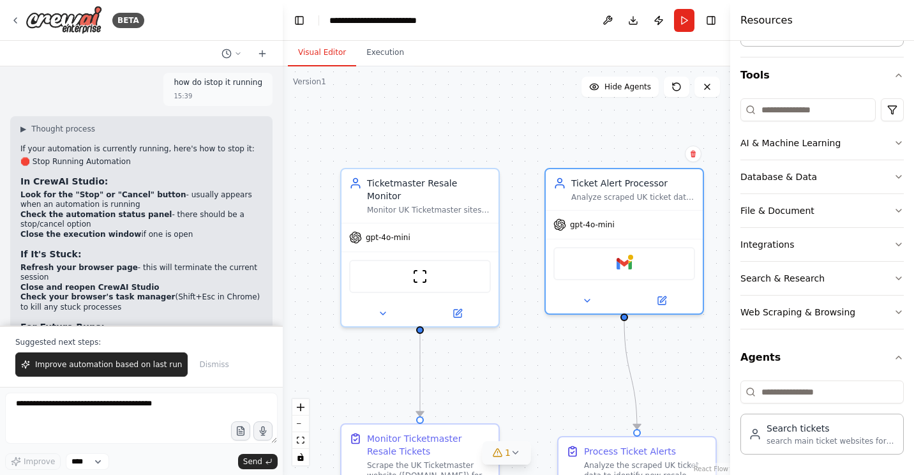
click at [278, 86] on div at bounding box center [280, 237] width 5 height 475
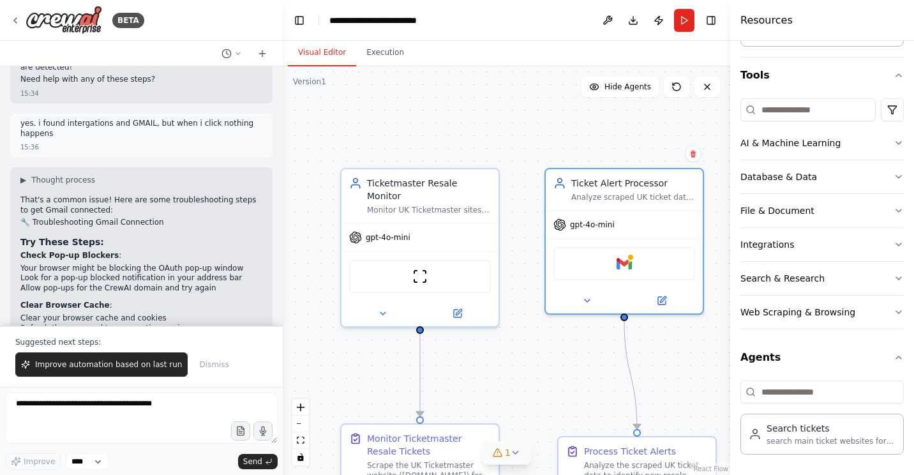
scroll to position [2788, 0]
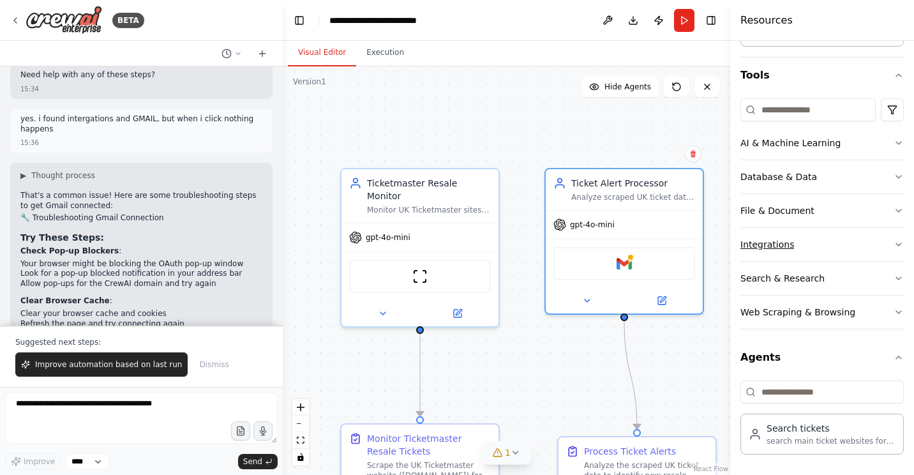
click at [773, 243] on div "Integrations" at bounding box center [767, 244] width 54 height 13
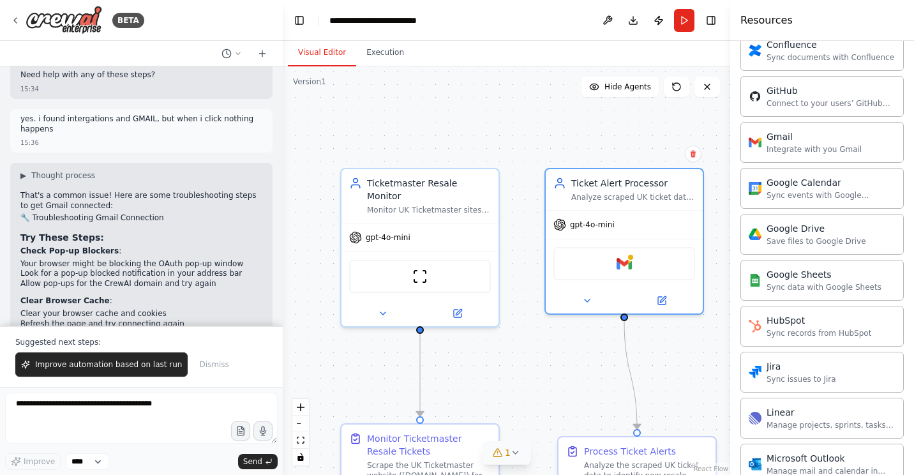
scroll to position [484, 0]
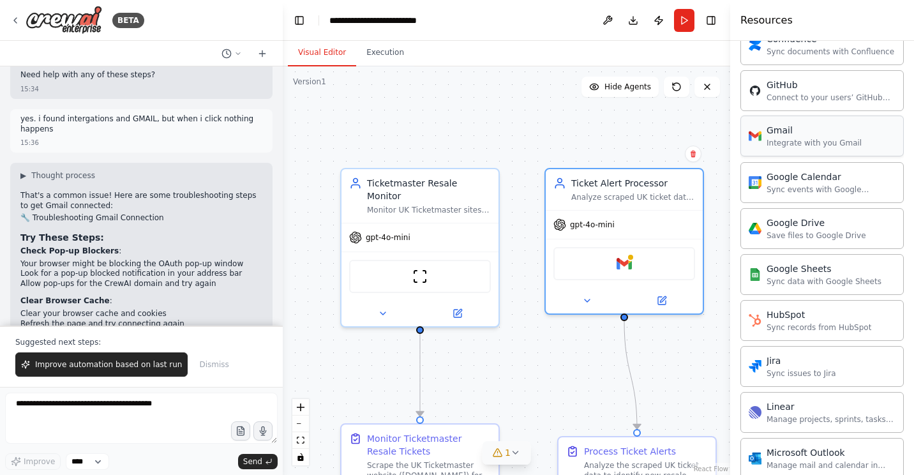
click at [838, 135] on div "Gmail" at bounding box center [814, 130] width 95 height 13
click at [813, 142] on div "Integrate with you Gmail" at bounding box center [814, 143] width 95 height 10
click at [278, 303] on div at bounding box center [280, 237] width 5 height 475
